Goal: Transaction & Acquisition: Subscribe to service/newsletter

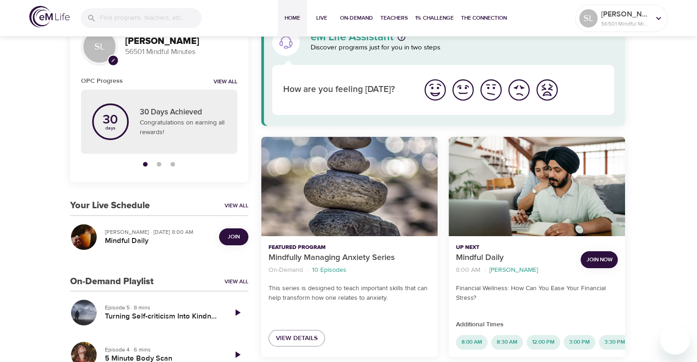
scroll to position [92, 0]
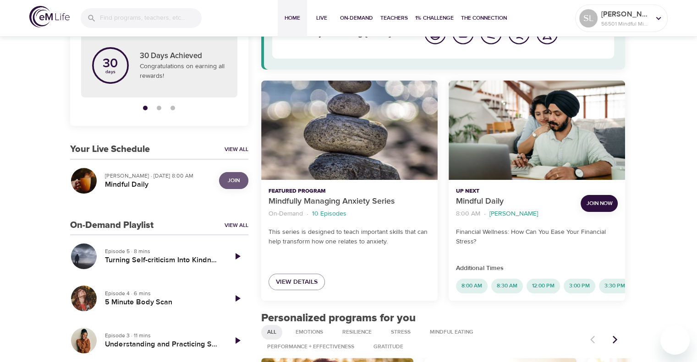
click at [236, 181] on span "Join" at bounding box center [234, 181] width 12 height 10
